Goal: Information Seeking & Learning: Check status

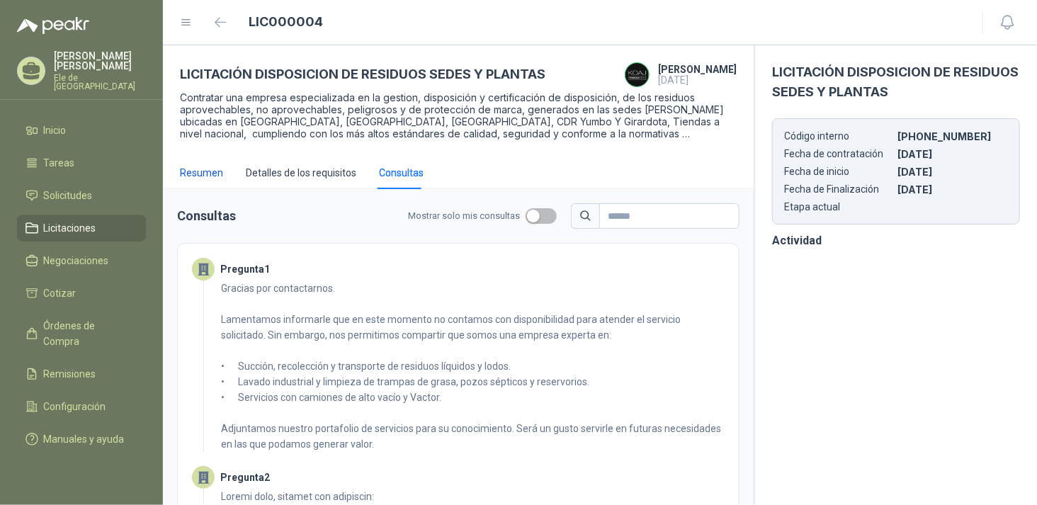
click at [188, 170] on div "Resumen" at bounding box center [201, 173] width 43 height 16
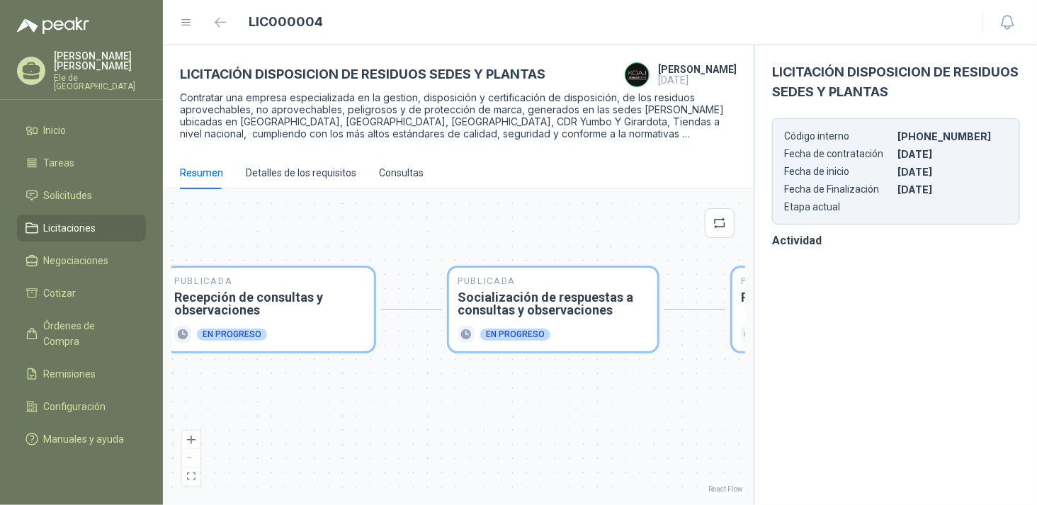
drag, startPoint x: 607, startPoint y: 397, endPoint x: 392, endPoint y: 387, distance: 214.9
click at [381, 386] on div "Publicada Envío de invitación a oferentes Finalizado Publicada Recepción de con…" at bounding box center [458, 347] width 574 height 299
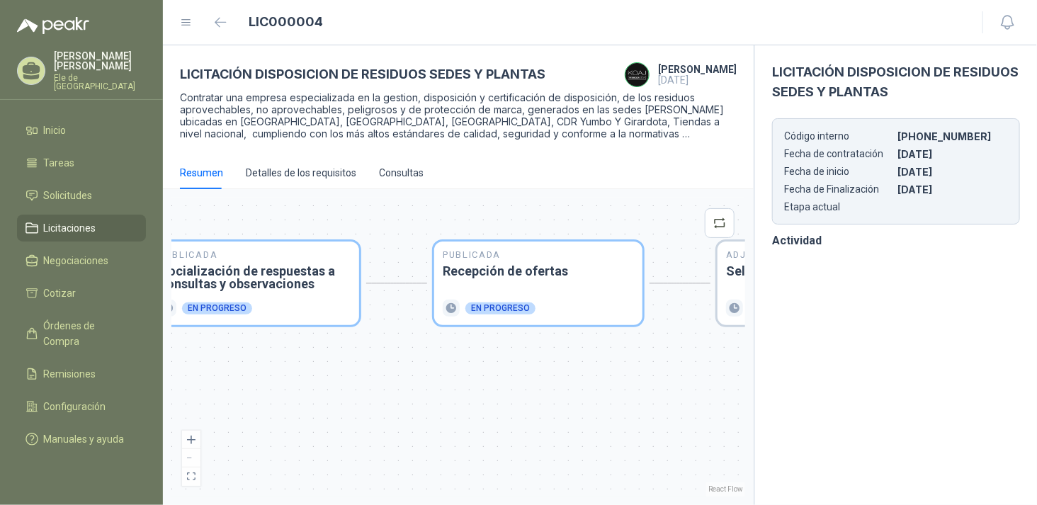
drag, startPoint x: 679, startPoint y: 409, endPoint x: 413, endPoint y: 384, distance: 266.8
click at [413, 384] on div "Publicada Envío de invitación a oferentes Finalizado Publicada Recepción de con…" at bounding box center [458, 347] width 574 height 299
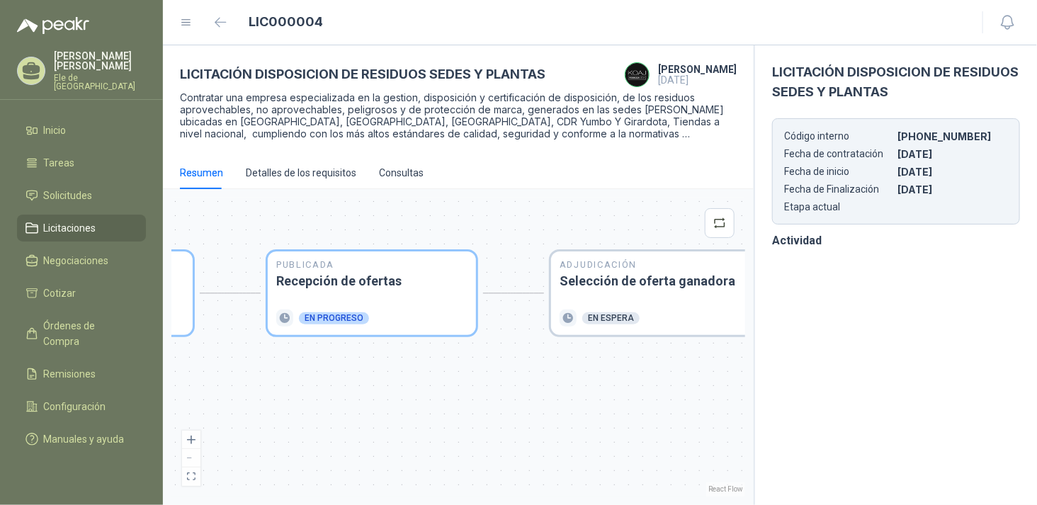
drag, startPoint x: 565, startPoint y: 370, endPoint x: 362, endPoint y: 379, distance: 202.8
click at [361, 380] on div "Publicada Envío de invitación a oferentes Finalizado Publicada Recepción de con…" at bounding box center [458, 347] width 574 height 299
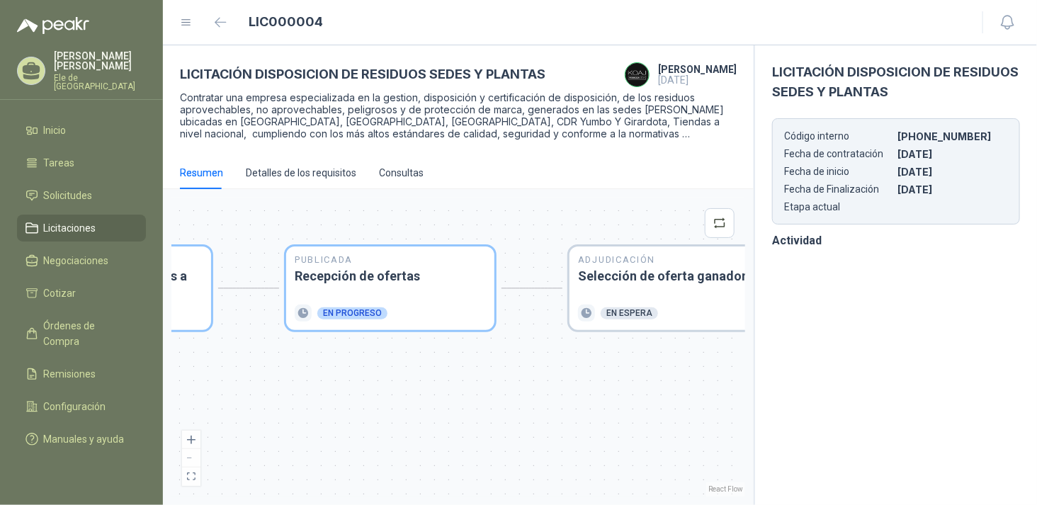
drag, startPoint x: 572, startPoint y: 388, endPoint x: 629, endPoint y: 385, distance: 56.8
click at [629, 385] on div "Publicada Envío de invitación a oferentes Finalizado Publicada Recepción de con…" at bounding box center [458, 347] width 574 height 299
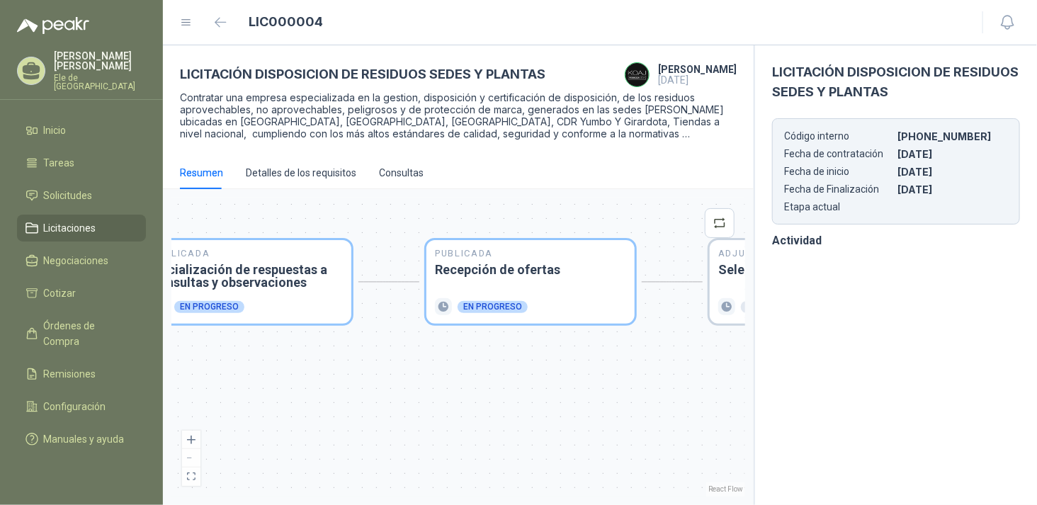
drag, startPoint x: 408, startPoint y: 384, endPoint x: 548, endPoint y: 378, distance: 140.4
click at [548, 378] on div "Publicada Envío de invitación a oferentes Finalizado Publicada Recepción de con…" at bounding box center [458, 347] width 574 height 299
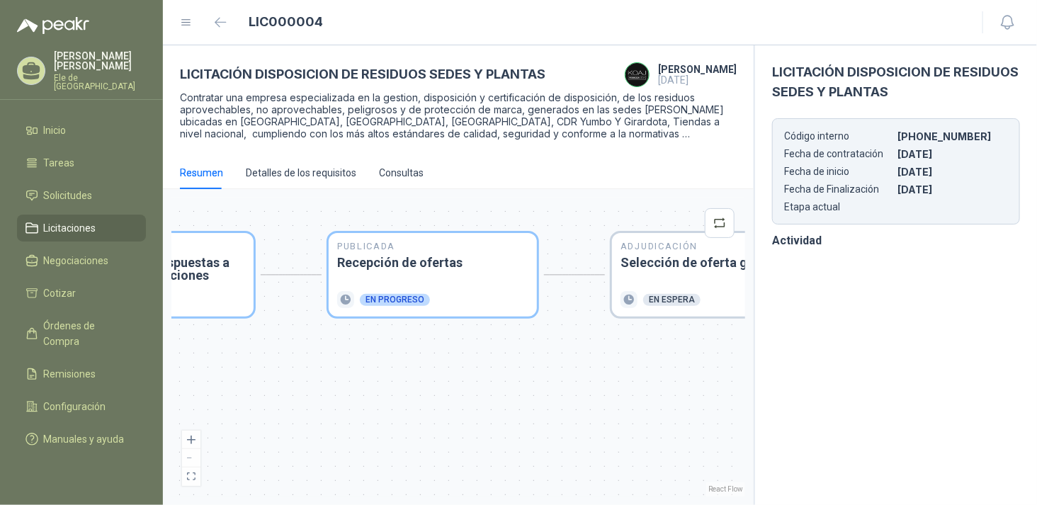
drag, startPoint x: 428, startPoint y: 378, endPoint x: 301, endPoint y: 368, distance: 127.1
click at [301, 369] on div "Publicada Envío de invitación a oferentes Finalizado Publicada Recepción de con…" at bounding box center [458, 347] width 574 height 299
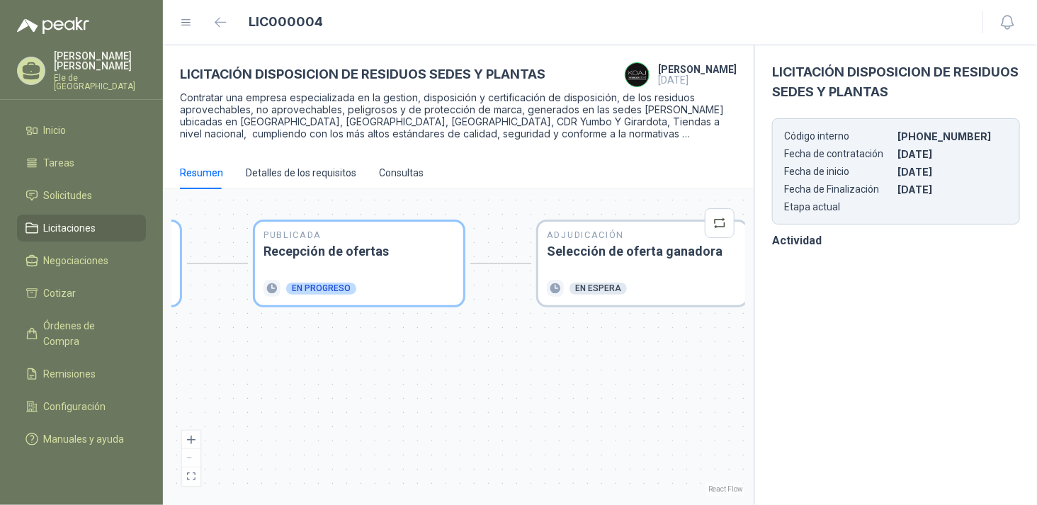
drag, startPoint x: 418, startPoint y: 383, endPoint x: 419, endPoint y: 373, distance: 9.9
click at [419, 373] on div "Publicada Envío de invitación a oferentes Finalizado Publicada Recepción de con…" at bounding box center [458, 347] width 574 height 299
click at [380, 259] on div "Publicada Recepción de ofertas En progreso" at bounding box center [358, 263] width 191 height 67
click at [375, 263] on div "Publicada Recepción de ofertas En progreso" at bounding box center [358, 263] width 191 height 67
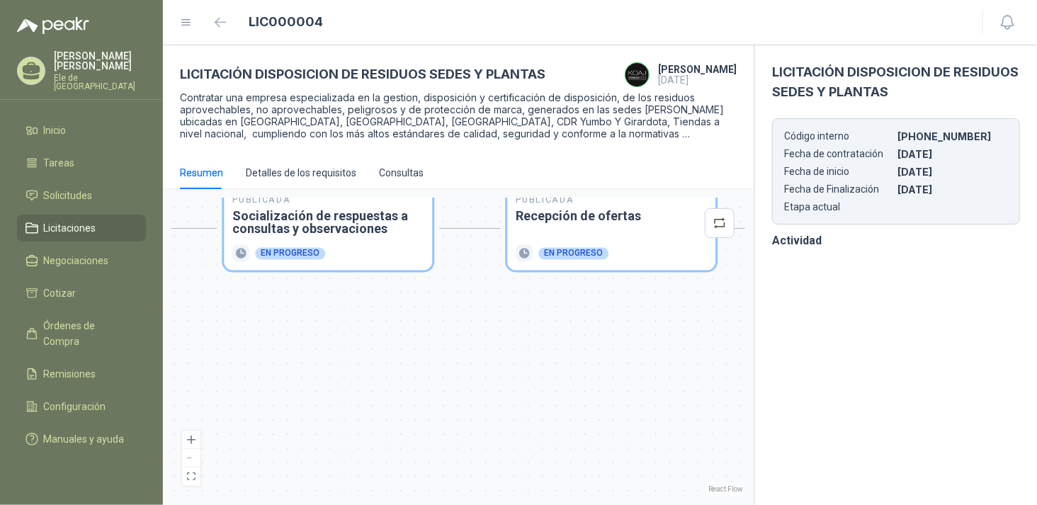
drag, startPoint x: 464, startPoint y: 376, endPoint x: 673, endPoint y: 336, distance: 212.8
click at [673, 336] on div "Publicada Envío de invitación a oferentes Finalizado Publicada Recepción de con…" at bounding box center [458, 347] width 574 height 299
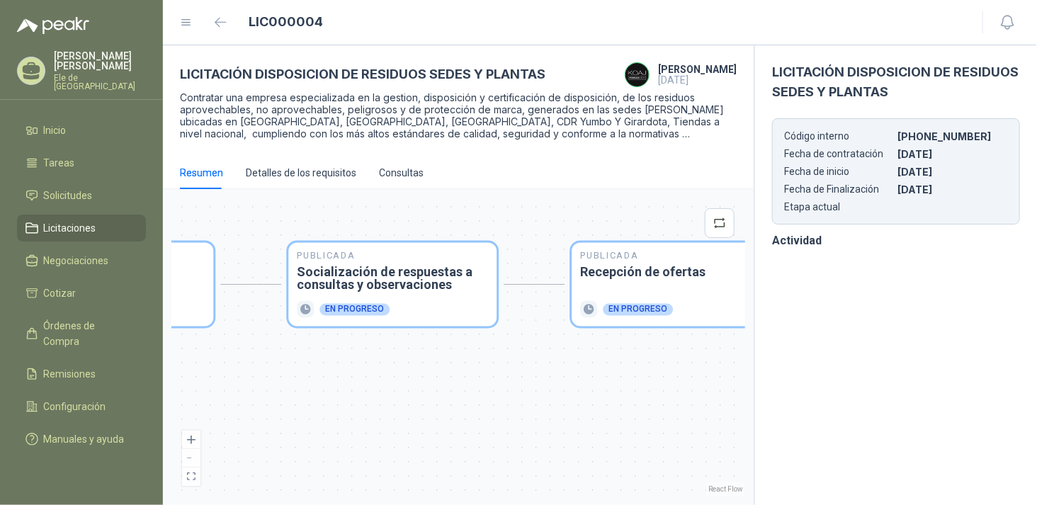
drag, startPoint x: 365, startPoint y: 343, endPoint x: 439, endPoint y: 408, distance: 98.4
click at [439, 408] on div "Publicada Envío de invitación a oferentes Finalizado Publicada Recepción de con…" at bounding box center [458, 347] width 574 height 299
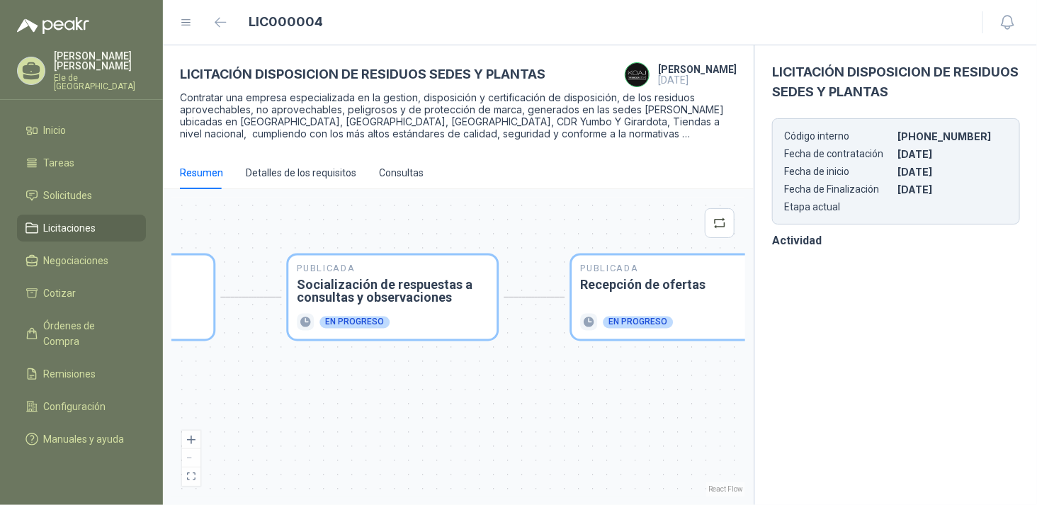
drag, startPoint x: 482, startPoint y: 375, endPoint x: 353, endPoint y: 380, distance: 129.0
click at [353, 380] on div "Publicada Envío de invitación a oferentes Finalizado Publicada Recepción de con…" at bounding box center [458, 347] width 574 height 299
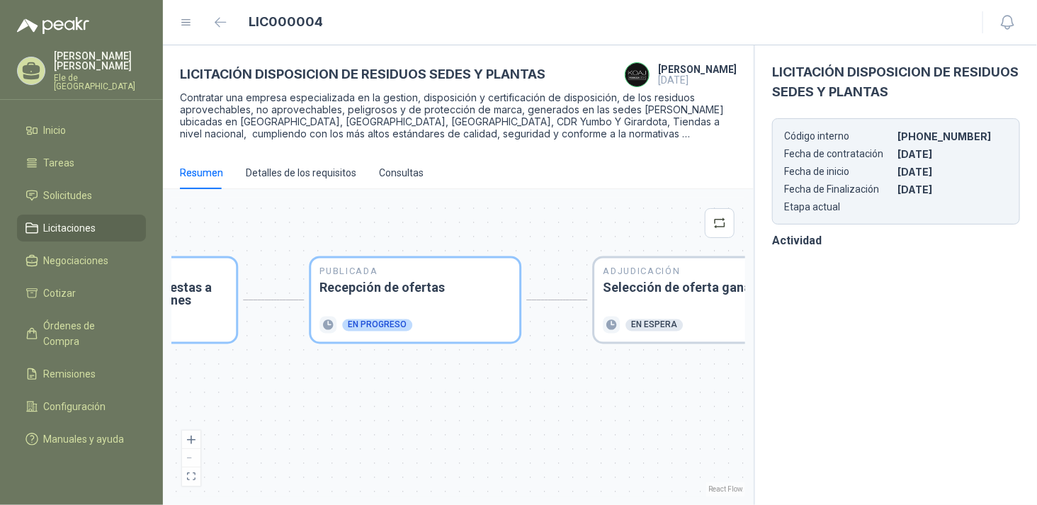
drag, startPoint x: 501, startPoint y: 378, endPoint x: 413, endPoint y: 378, distance: 87.8
click at [369, 374] on div "Publicada Envío de invitación a oferentes Finalizado Publicada Recepción de con…" at bounding box center [458, 347] width 574 height 299
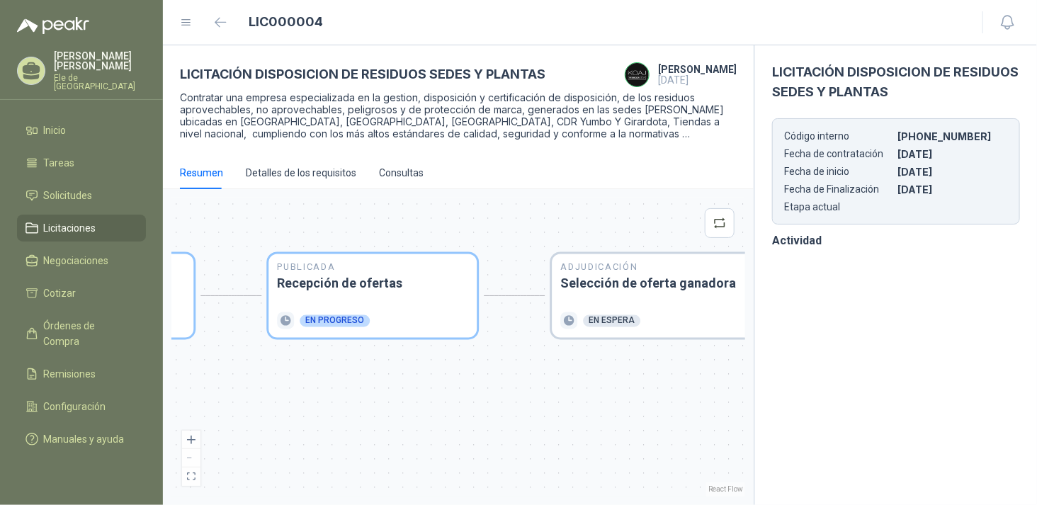
drag, startPoint x: 409, startPoint y: 385, endPoint x: 558, endPoint y: 338, distance: 156.8
click at [458, 378] on div "Publicada Envío de invitación a oferentes Finalizado Publicada Recepción de con…" at bounding box center [458, 347] width 574 height 299
click at [356, 286] on h3 "Recepción de ofertas" at bounding box center [373, 284] width 191 height 13
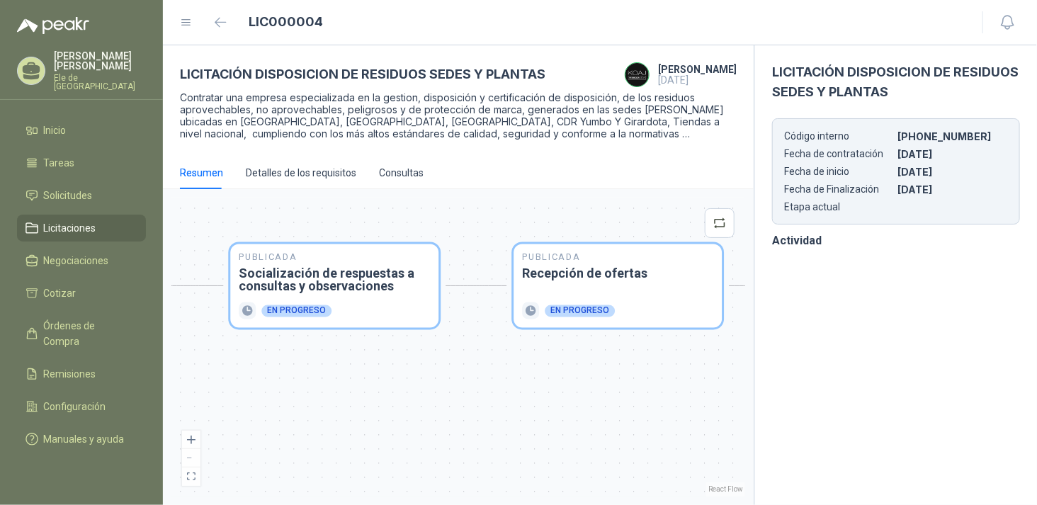
drag, startPoint x: 301, startPoint y: 387, endPoint x: 433, endPoint y: 390, distance: 131.8
click at [543, 379] on div "Publicada Envío de invitación a oferentes Finalizado Publicada Recepción de con…" at bounding box center [458, 347] width 574 height 299
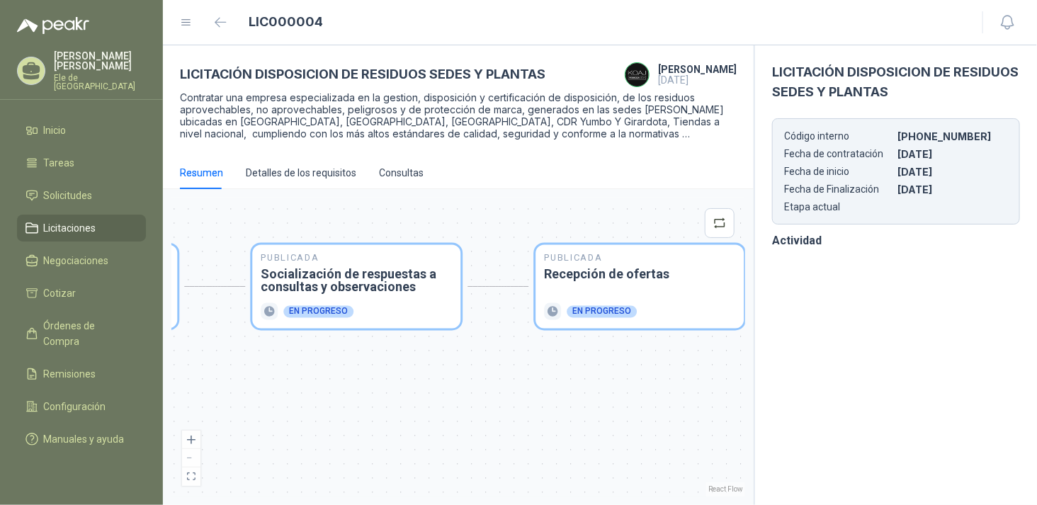
drag, startPoint x: 335, startPoint y: 366, endPoint x: 525, endPoint y: 372, distance: 189.9
click at [525, 372] on div "Publicada Envío de invitación a oferentes Finalizado Publicada Recepción de con…" at bounding box center [458, 347] width 574 height 299
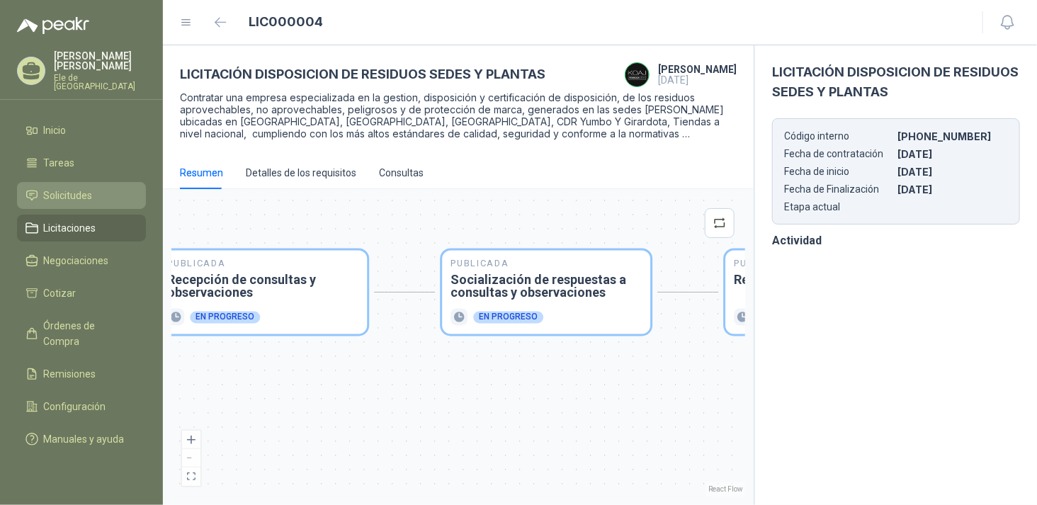
click at [62, 191] on span "Solicitudes" at bounding box center [68, 196] width 49 height 16
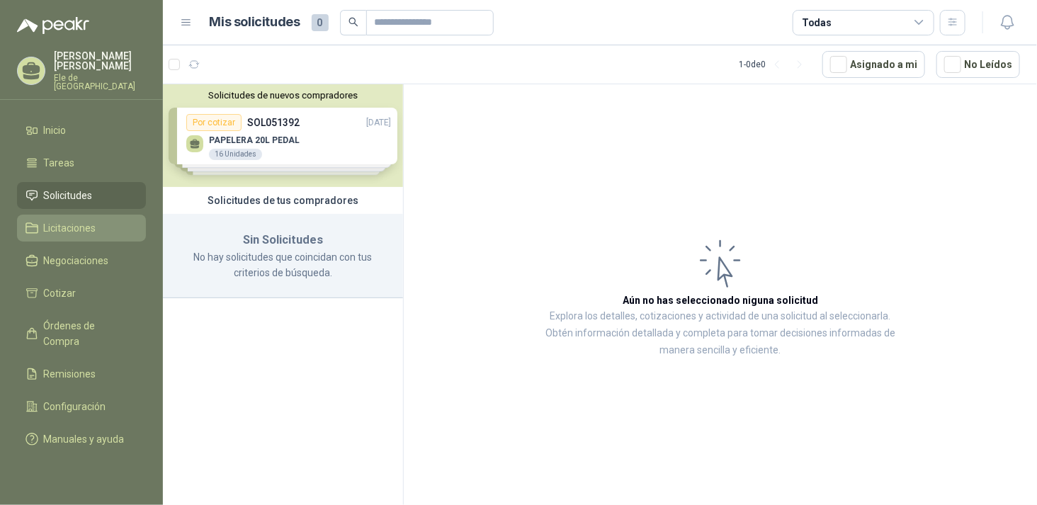
click at [64, 220] on span "Licitaciones" at bounding box center [70, 228] width 52 height 16
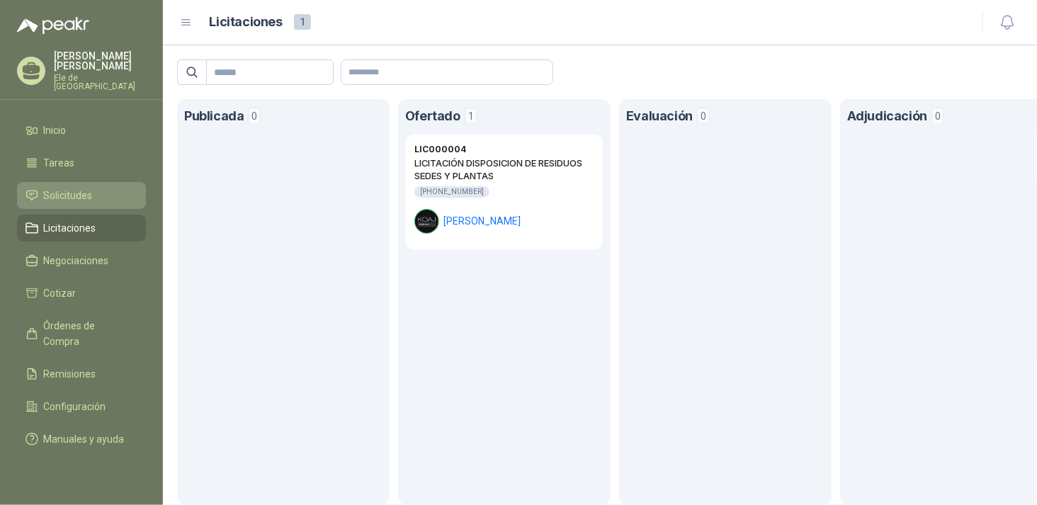
click at [73, 188] on span "Solicitudes" at bounding box center [68, 196] width 49 height 16
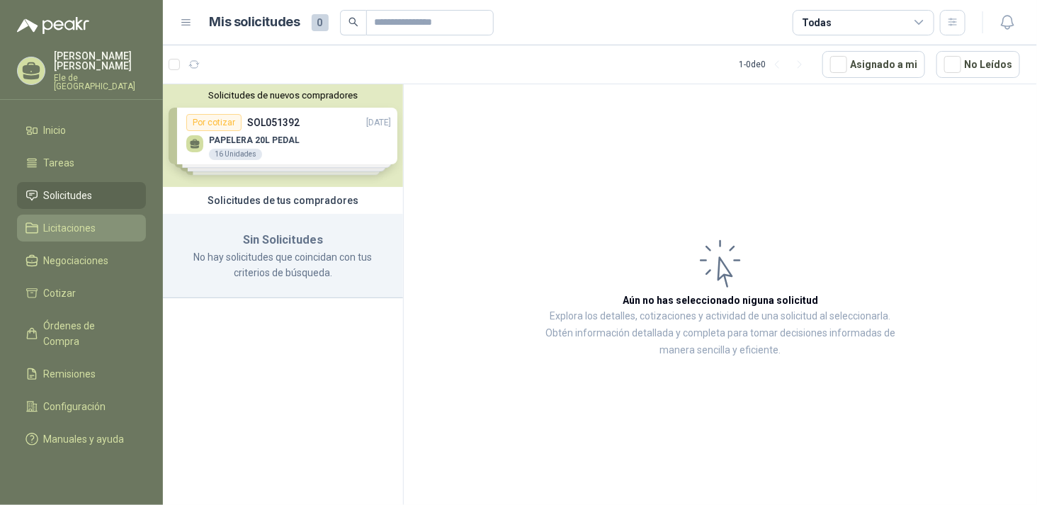
click at [69, 220] on span "Licitaciones" at bounding box center [70, 228] width 52 height 16
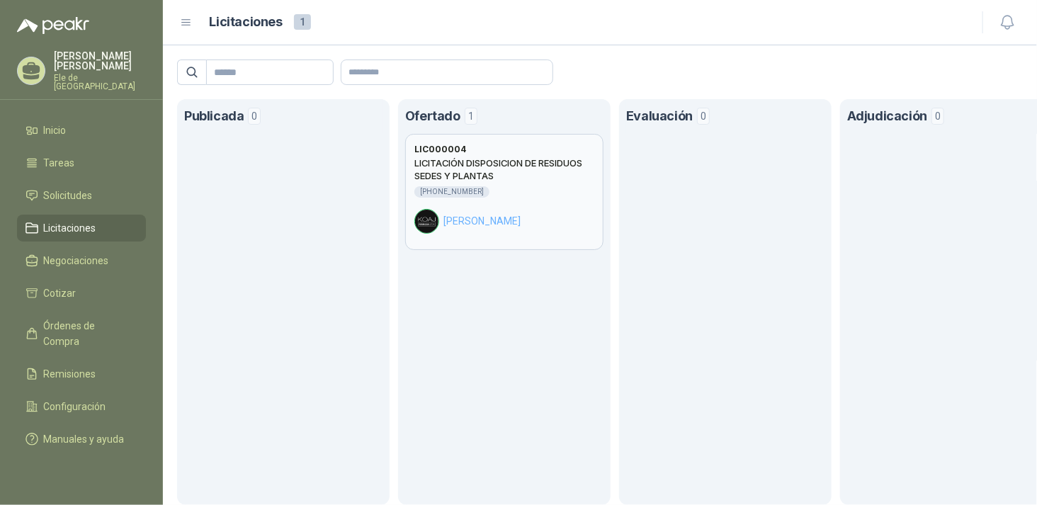
click at [535, 164] on h2 "LICITACIÓN DISPOSICION DE RESIDUOS SEDES Y PLANTAS" at bounding box center [504, 169] width 180 height 25
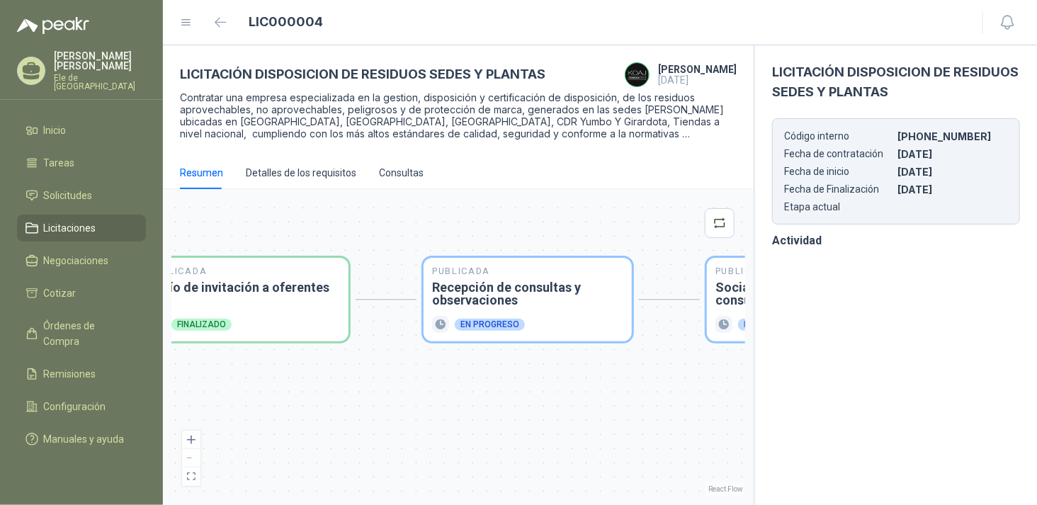
drag, startPoint x: 560, startPoint y: 242, endPoint x: 625, endPoint y: 223, distance: 67.2
click at [625, 223] on div "Publicada Envío de invitación a oferentes Finalizado Publicada Recepción de con…" at bounding box center [458, 347] width 574 height 299
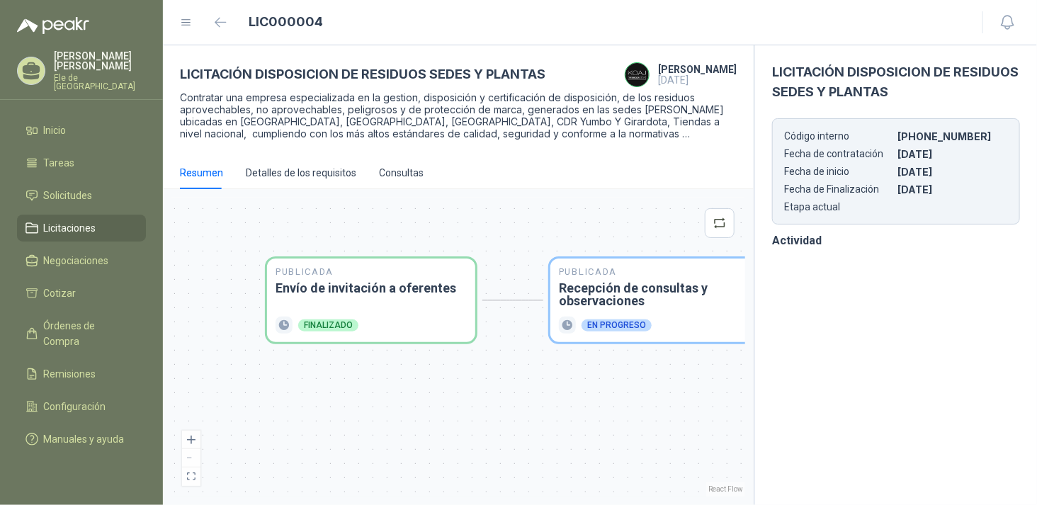
drag, startPoint x: 436, startPoint y: 230, endPoint x: 560, endPoint y: 231, distance: 124.0
click at [560, 231] on div "Publicada Envío de invitación a oferentes Finalizado Publicada Recepción de con…" at bounding box center [458, 347] width 574 height 299
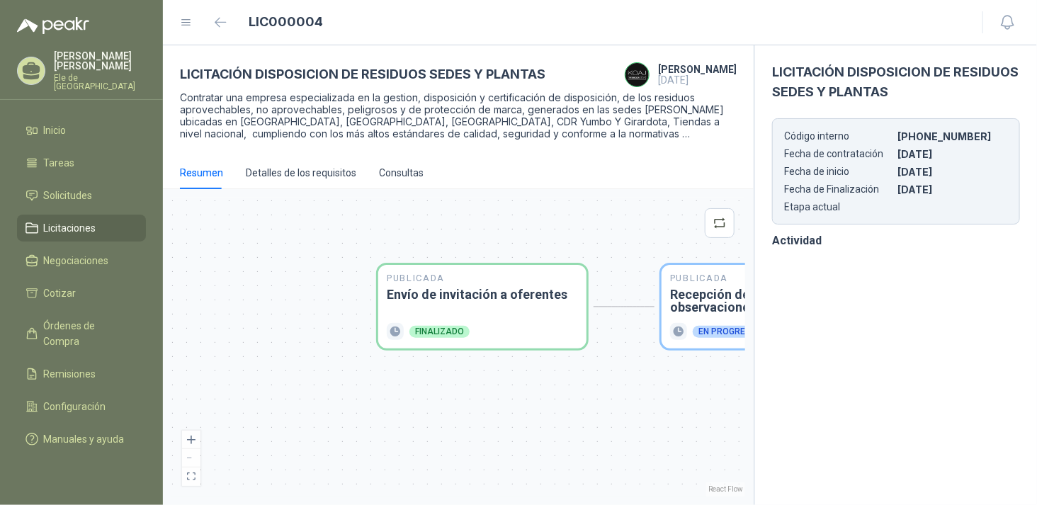
drag, startPoint x: 374, startPoint y: 227, endPoint x: 246, endPoint y: 215, distance: 128.1
click at [246, 215] on div "Publicada Envío de invitación a oferentes Finalizado Publicada Recepción de con…" at bounding box center [458, 347] width 574 height 299
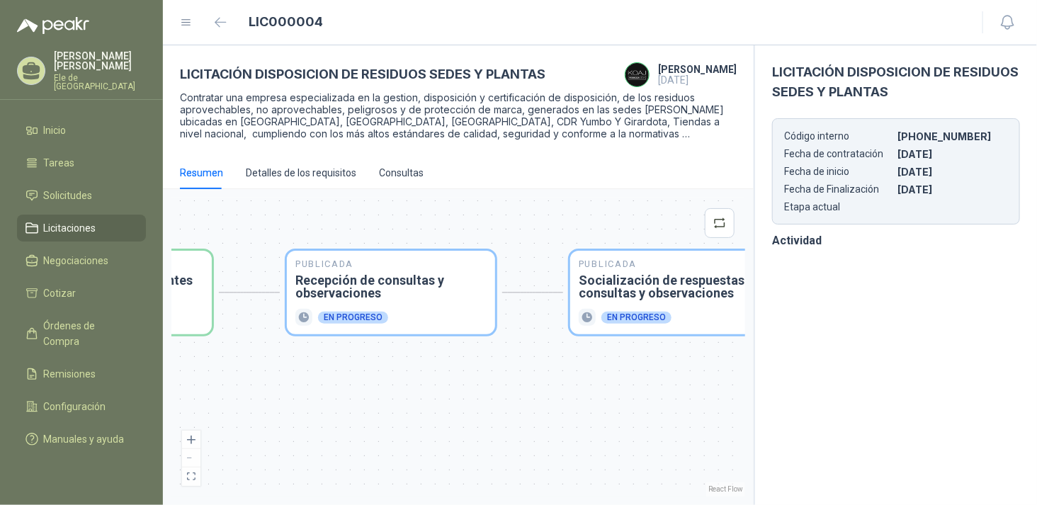
drag, startPoint x: 411, startPoint y: 208, endPoint x: 263, endPoint y: 214, distance: 147.4
click at [263, 214] on div "Publicada Envío de invitación a oferentes Finalizado Publicada Recepción de con…" at bounding box center [458, 347] width 574 height 299
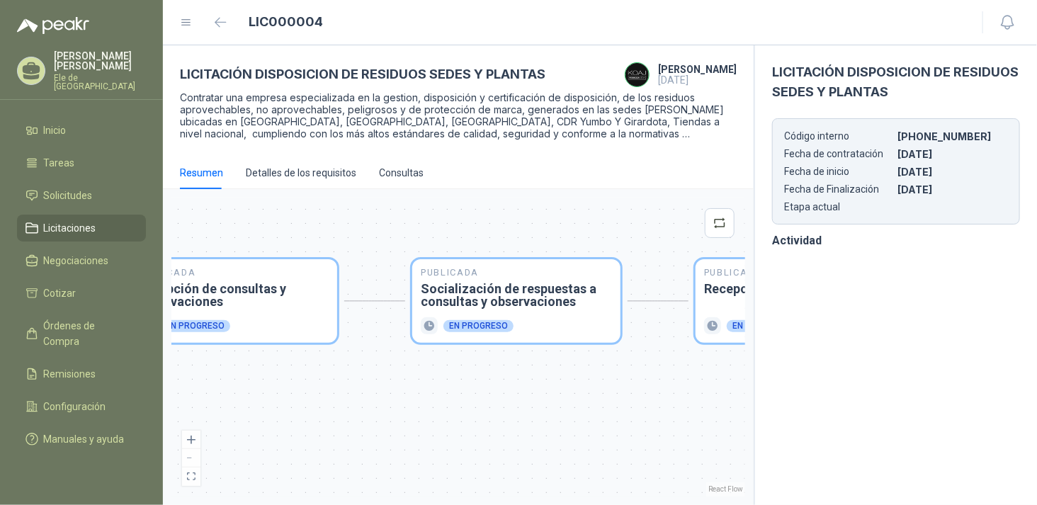
drag, startPoint x: 445, startPoint y: 223, endPoint x: 307, endPoint y: 229, distance: 138.2
click at [307, 229] on div "Publicada Envío de invitación a oferentes Finalizado Publicada Recepción de con…" at bounding box center [458, 347] width 574 height 299
drag, startPoint x: 517, startPoint y: 267, endPoint x: 356, endPoint y: 259, distance: 161.0
click at [356, 259] on div "Publicada Envío de invitación a oferentes Finalizado Publicada Recepción de con…" at bounding box center [458, 347] width 574 height 299
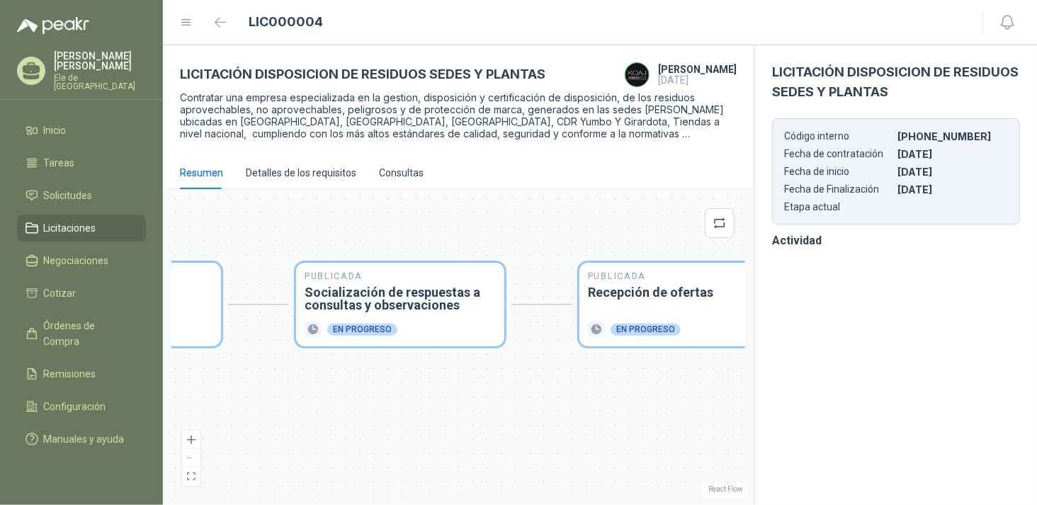
drag, startPoint x: 505, startPoint y: 225, endPoint x: 316, endPoint y: 229, distance: 189.2
click at [316, 229] on div "Publicada Envío de invitación a oferentes Finalizado Publicada Recepción de con…" at bounding box center [458, 347] width 574 height 299
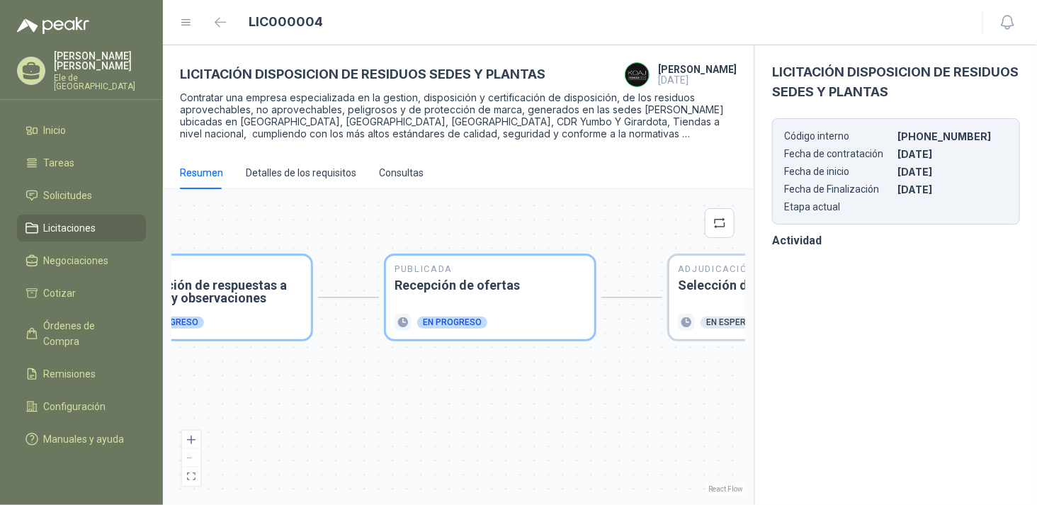
drag, startPoint x: 531, startPoint y: 256, endPoint x: 408, endPoint y: 250, distance: 123.4
click at [408, 250] on div "Publicada Envío de invitación a oferentes Finalizado Publicada Recepción de con…" at bounding box center [458, 347] width 574 height 299
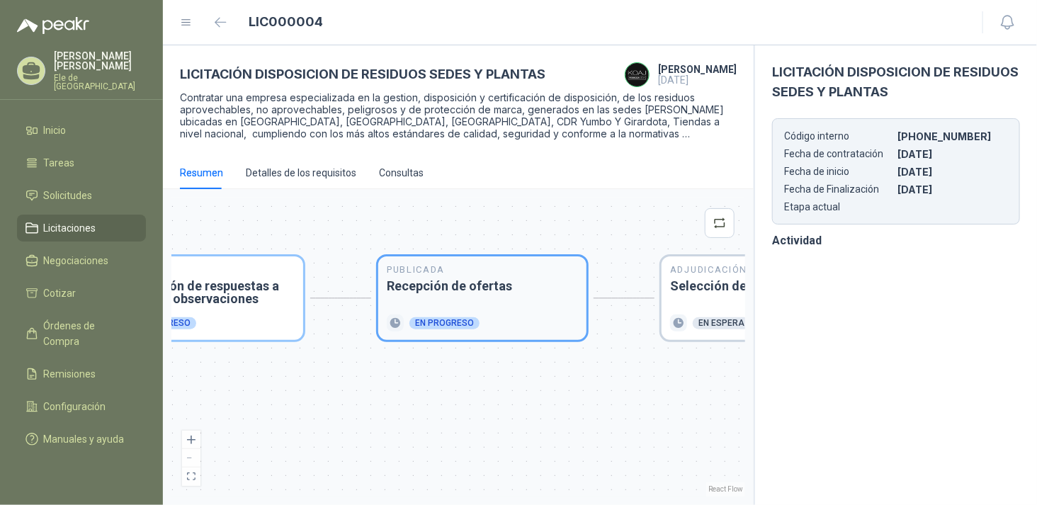
click at [473, 301] on div "Publicada Recepción de ofertas En progreso" at bounding box center [482, 298] width 191 height 67
